Goal: Task Accomplishment & Management: Complete application form

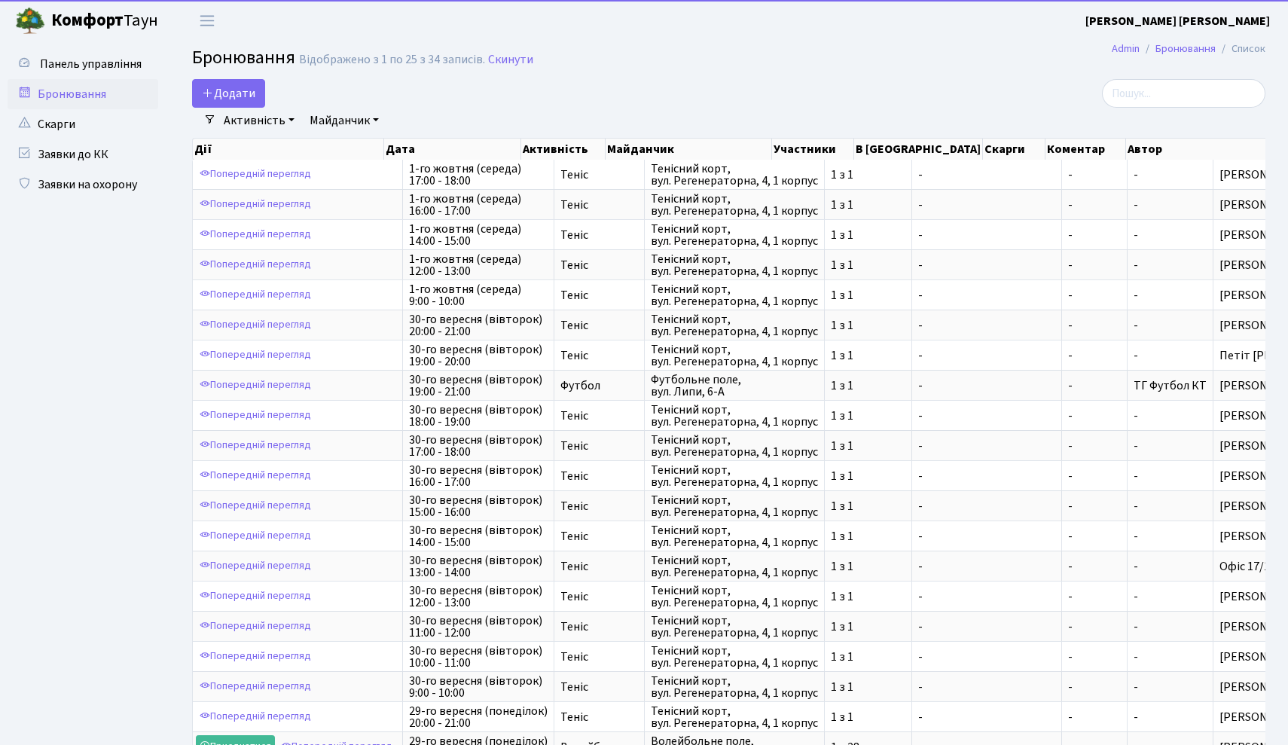
select select "25"
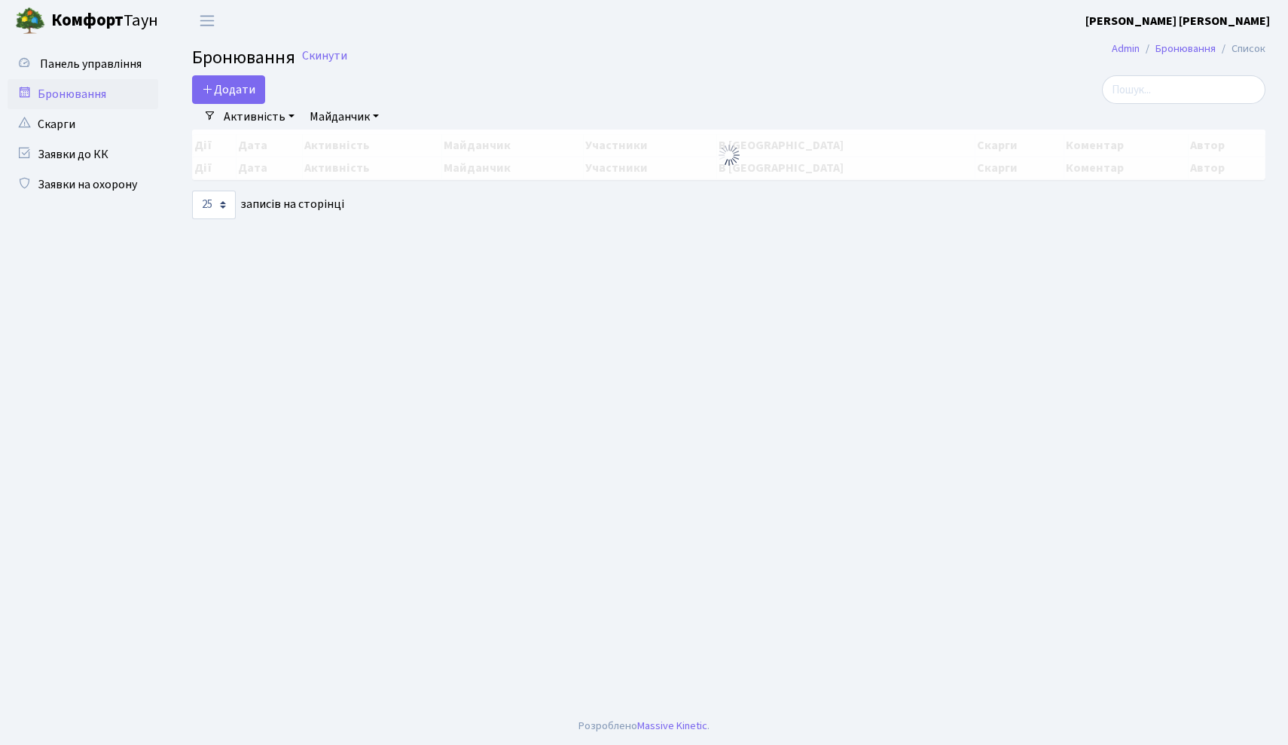
select select "25"
click at [243, 96] on button "Додати" at bounding box center [228, 89] width 73 height 29
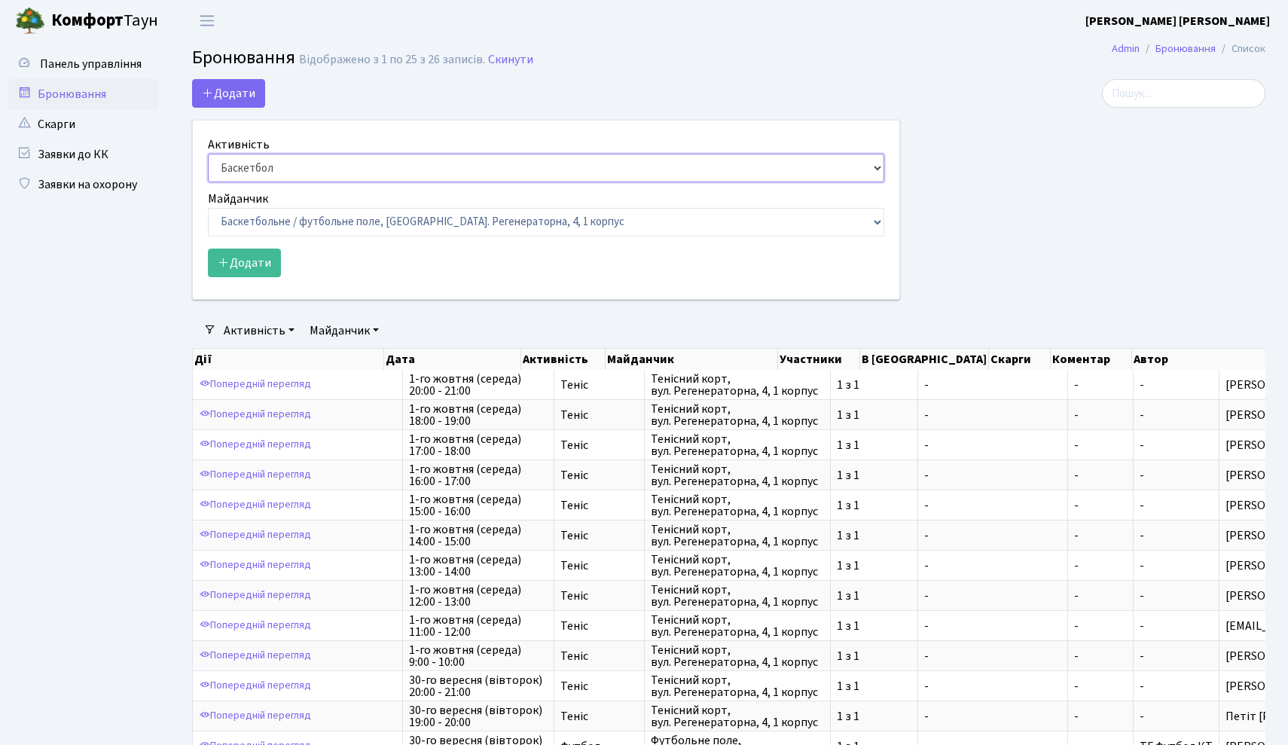
select select "1"
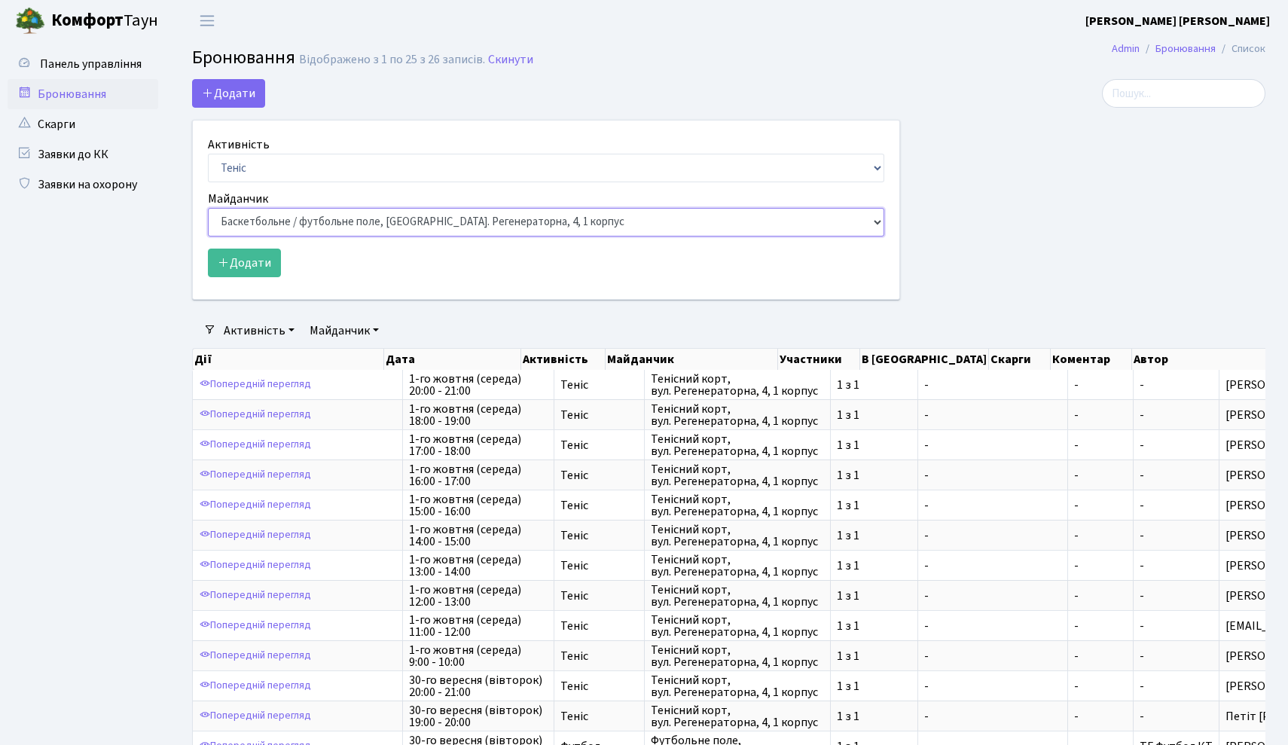
select select "1"
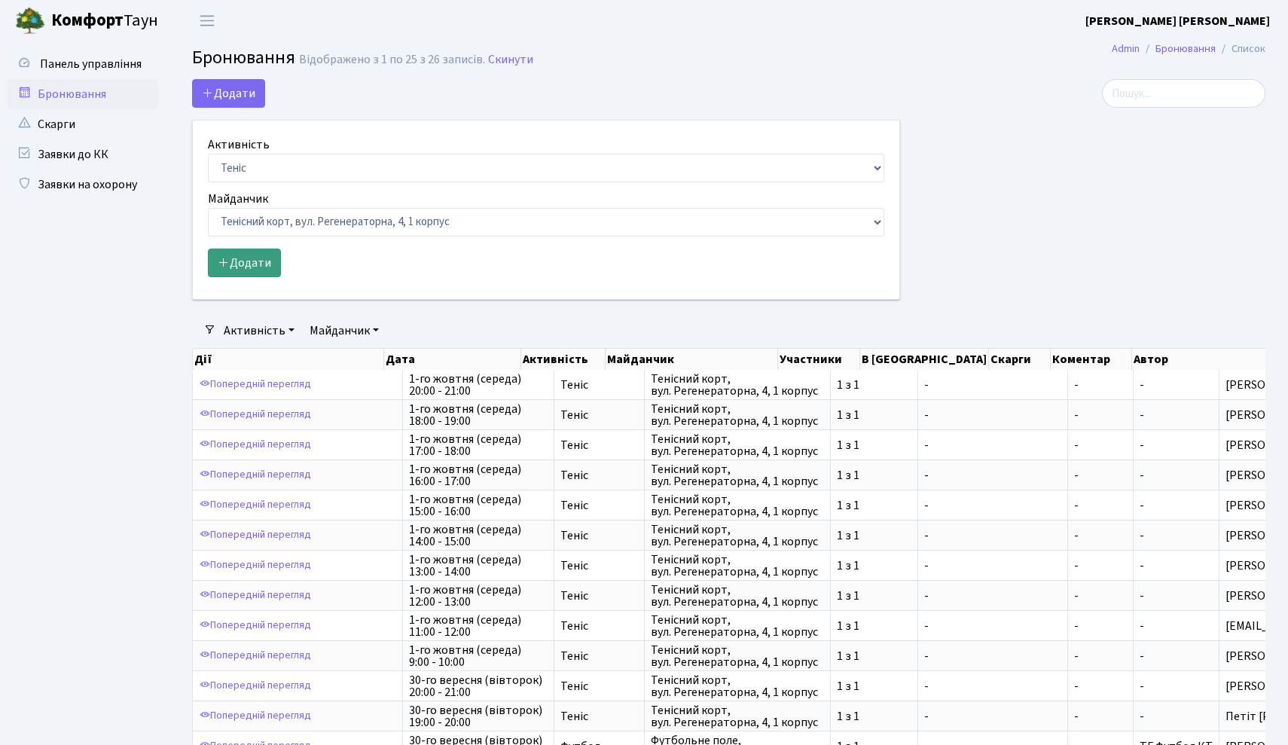
click at [260, 270] on button "Додати" at bounding box center [244, 263] width 73 height 29
